Goal: Transaction & Acquisition: Purchase product/service

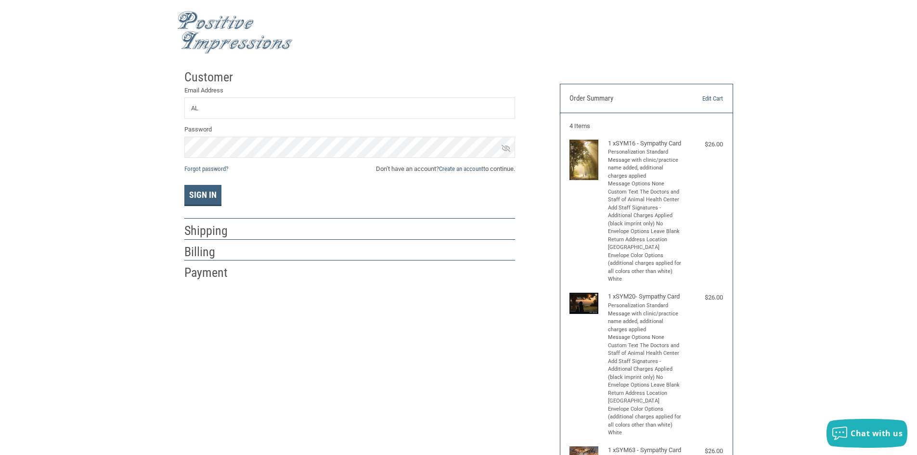
type input "A"
type input "[EMAIL_ADDRESS][DOMAIN_NAME]"
click at [184, 185] on button "Sign In" at bounding box center [202, 195] width 37 height 21
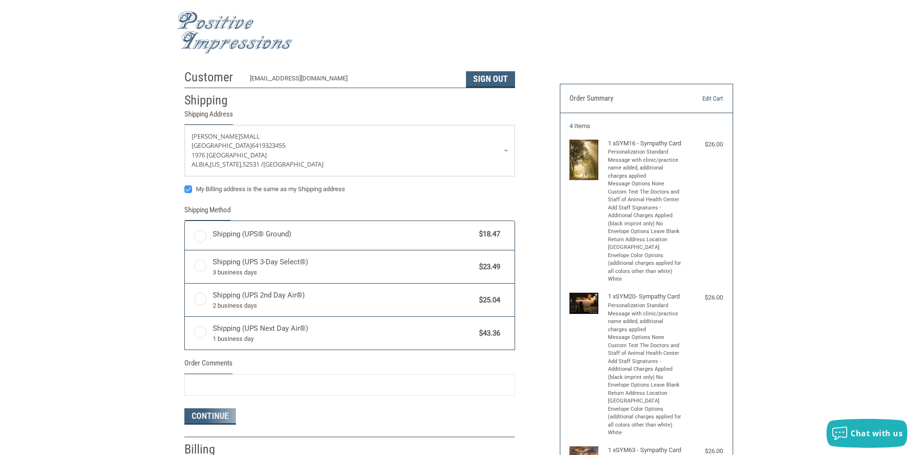
radio input "true"
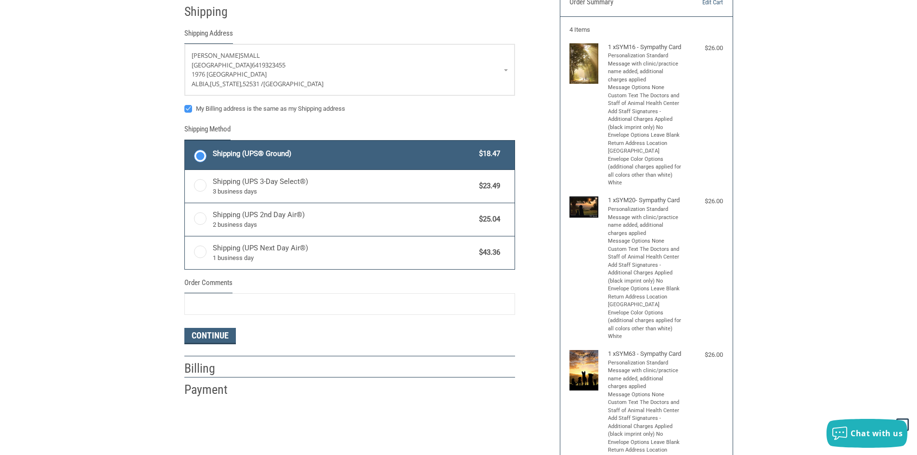
scroll to position [144, 0]
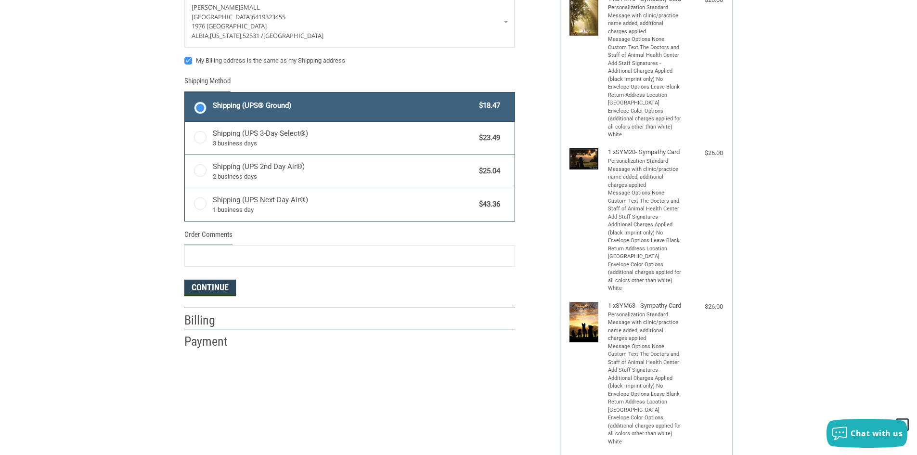
click at [222, 288] on button "Continue" at bounding box center [209, 288] width 51 height 16
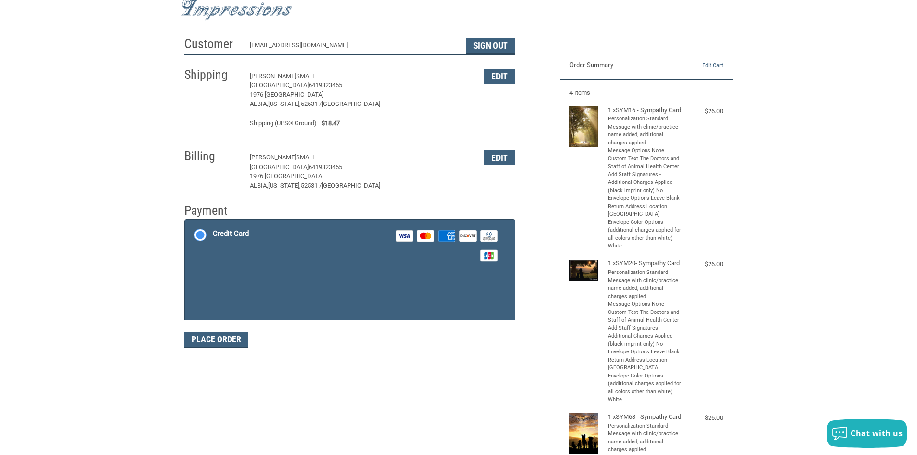
scroll to position [48, 0]
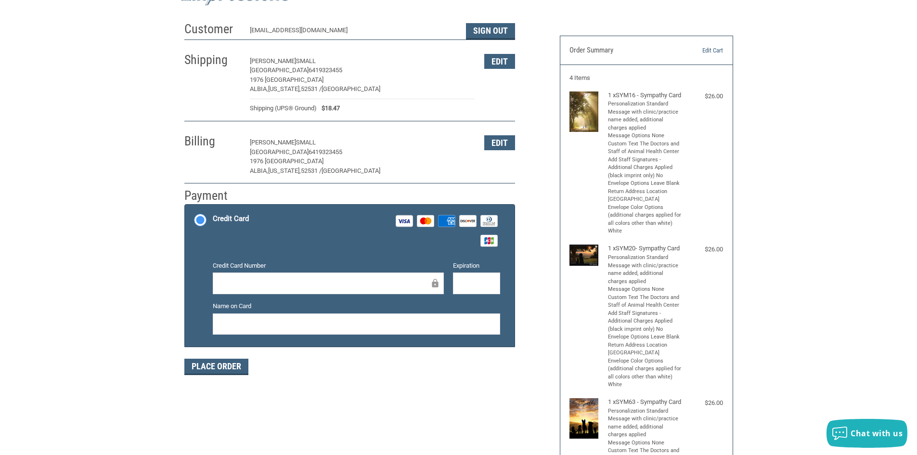
click at [253, 293] on div at bounding box center [328, 283] width 231 height 22
click at [291, 330] on div at bounding box center [356, 324] width 287 height 22
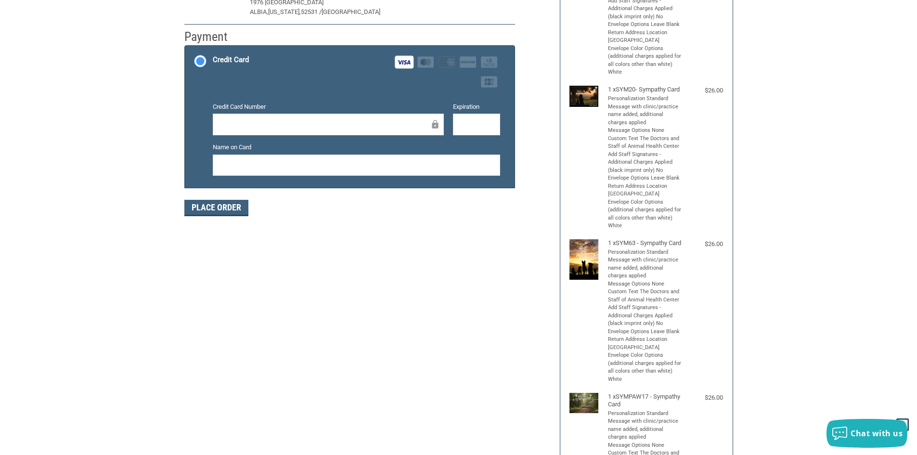
scroll to position [193, 0]
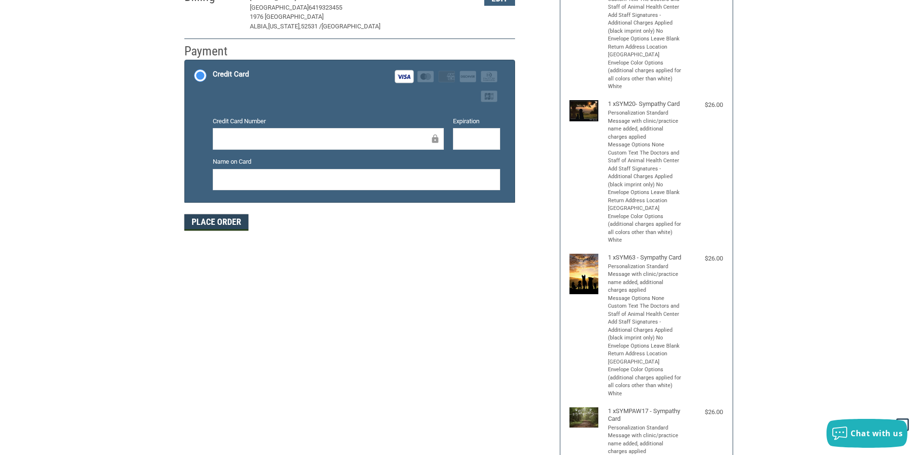
click at [207, 222] on button "Place Order" at bounding box center [216, 222] width 64 height 16
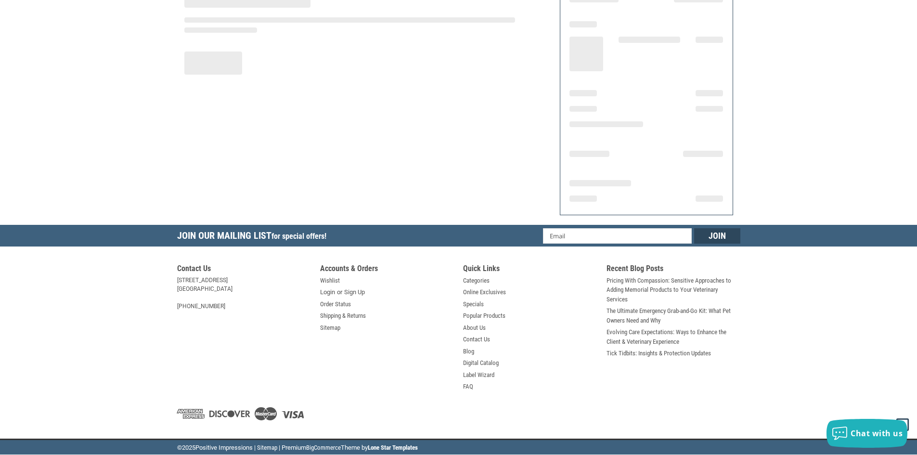
scroll to position [99, 0]
